Goal: Communication & Community: Connect with others

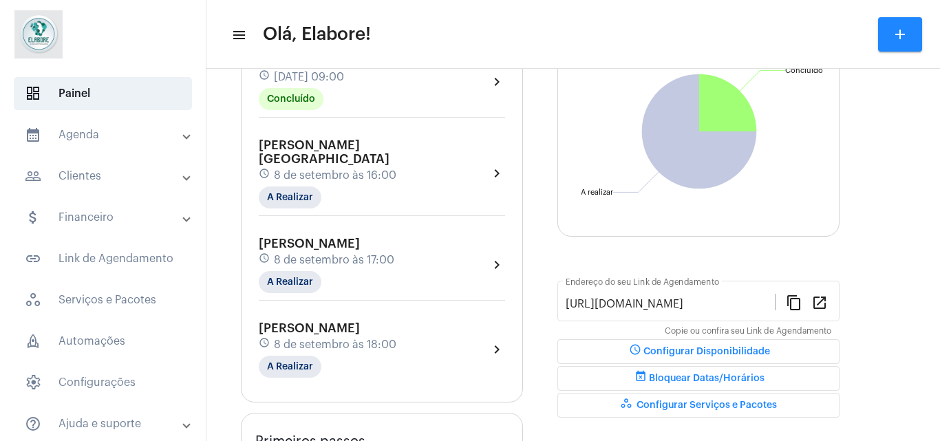
click at [374, 140] on span "[PERSON_NAME] [GEOGRAPHIC_DATA]" at bounding box center [324, 152] width 131 height 26
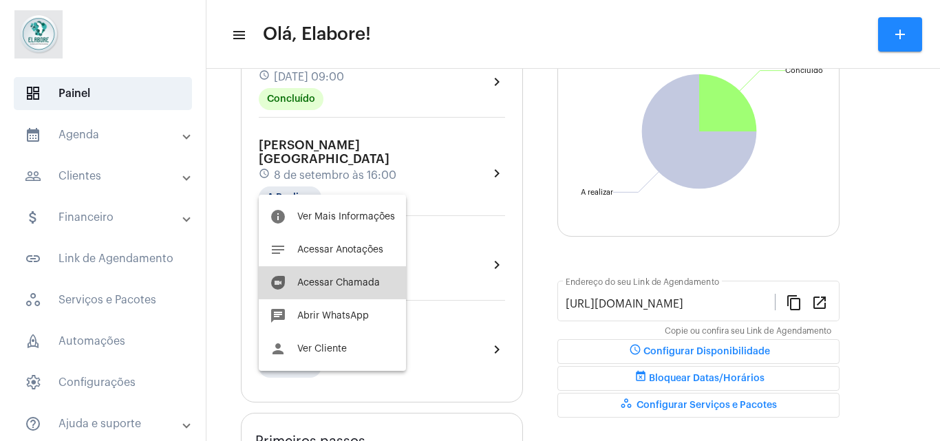
click at [371, 284] on span "Acessar Chamada" at bounding box center [338, 283] width 83 height 10
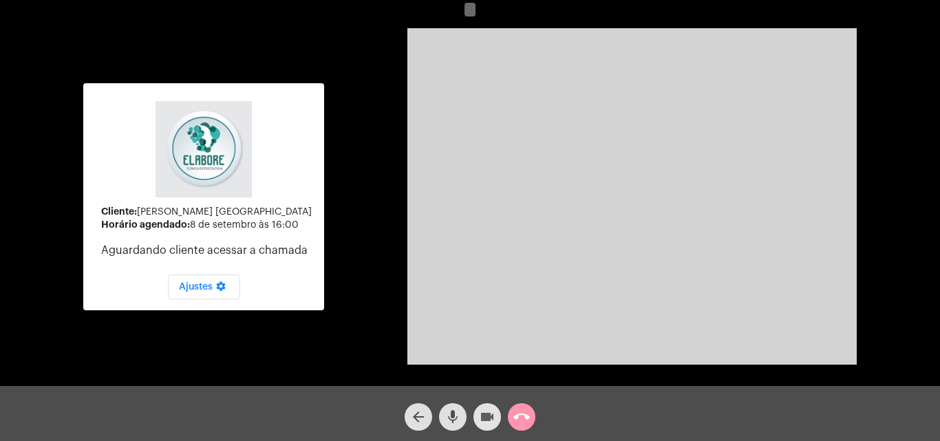
click at [486, 422] on mat-icon "videocam" at bounding box center [487, 417] width 17 height 17
click at [457, 420] on mat-icon "mic" at bounding box center [452, 417] width 17 height 17
click at [439, 403] on button "mic_off" at bounding box center [453, 417] width 28 height 28
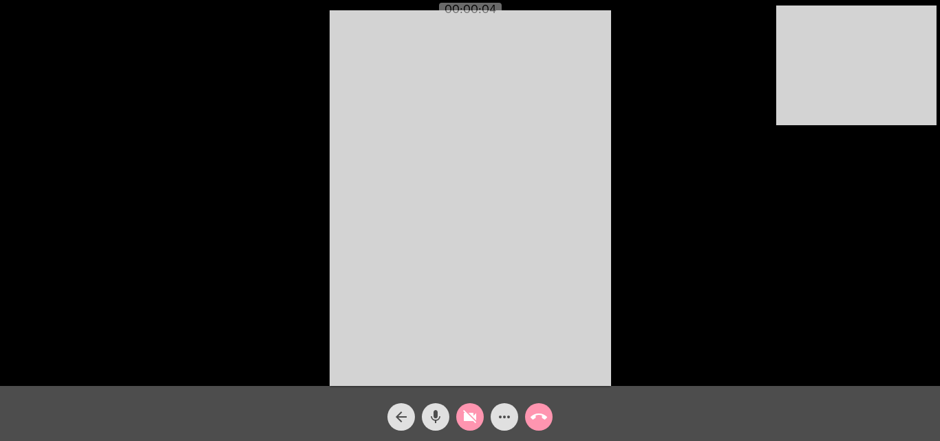
click at [471, 429] on span "videocam_off" at bounding box center [470, 417] width 17 height 28
